Goal: Information Seeking & Learning: Find specific fact

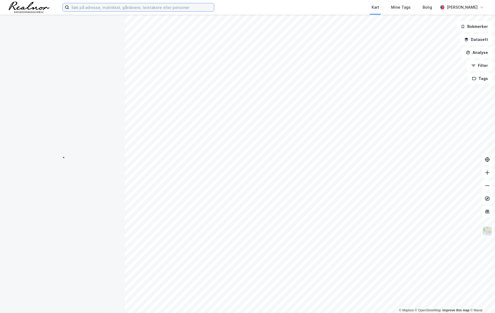
click at [140, 7] on input at bounding box center [141, 7] width 145 height 8
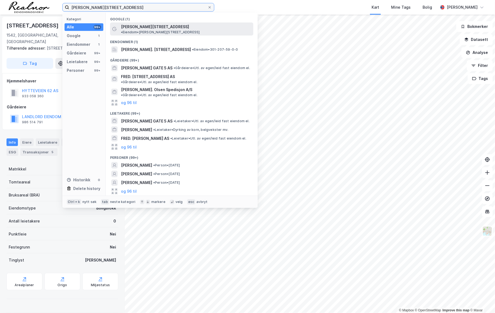
type input "[PERSON_NAME][STREET_ADDRESS]"
click at [153, 25] on span "[PERSON_NAME][STREET_ADDRESS]" at bounding box center [155, 27] width 68 height 7
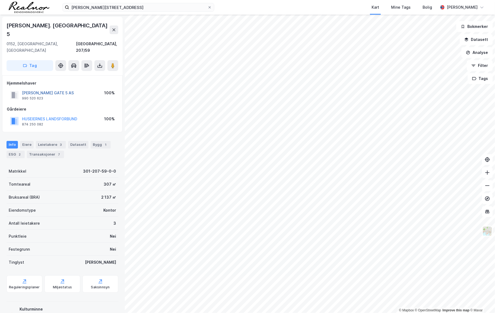
click at [0, 0] on button "[PERSON_NAME] GATE 5 AS" at bounding box center [0, 0] width 0 height 0
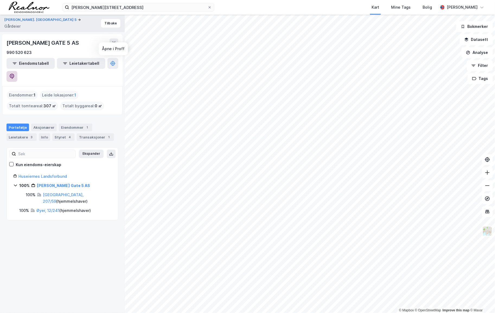
click at [17, 71] on button at bounding box center [12, 76] width 11 height 11
click at [113, 26] on button "Tilbake" at bounding box center [111, 23] width 20 height 9
